Goal: Task Accomplishment & Management: Manage account settings

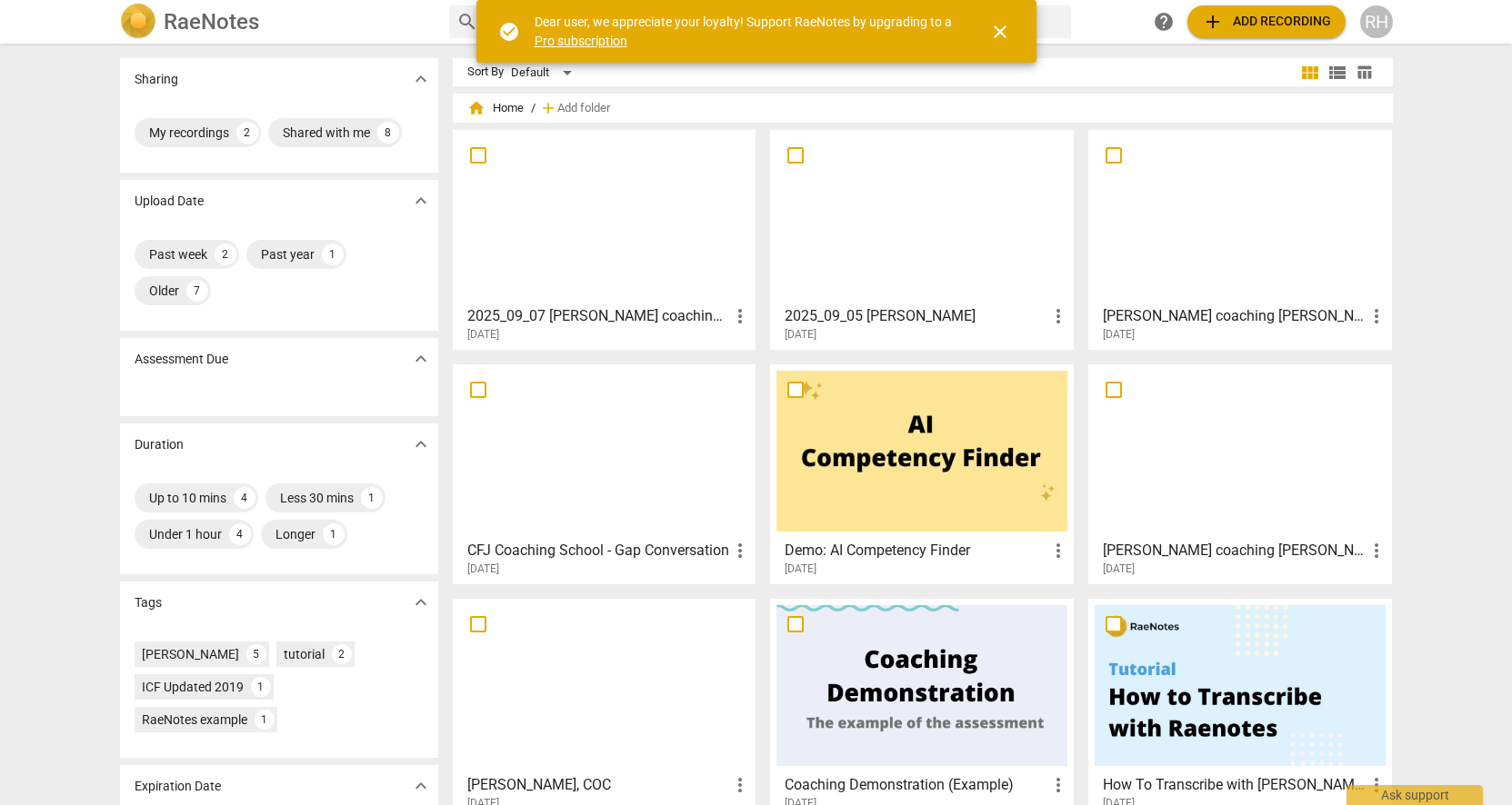
click at [1203, 466] on div at bounding box center [1240, 451] width 291 height 161
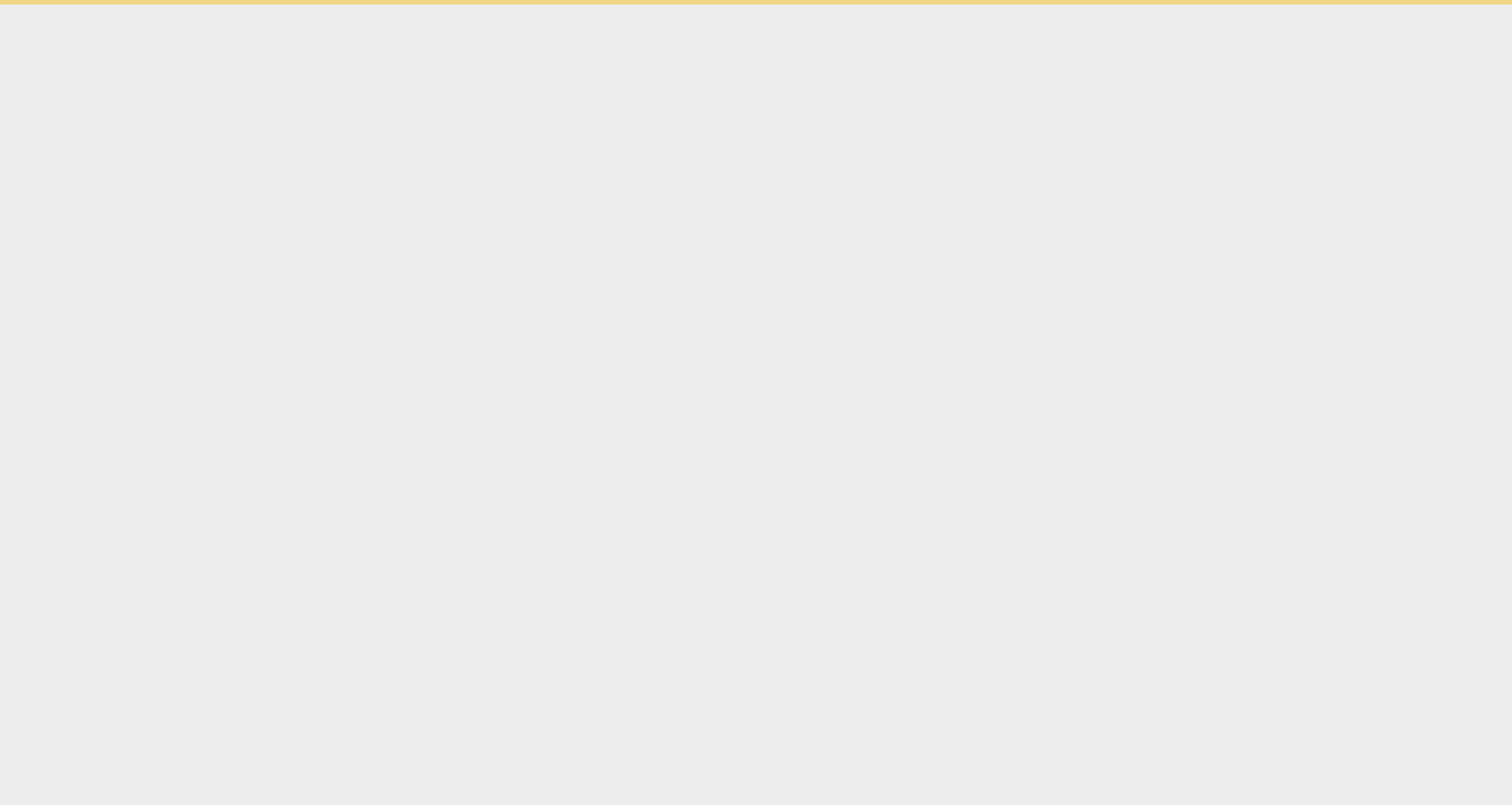
click at [1203, 5] on html "check_circle Dear user, we appreciate your loyalty! Support RaeNotes by upgradi…" at bounding box center [756, 2] width 1512 height 5
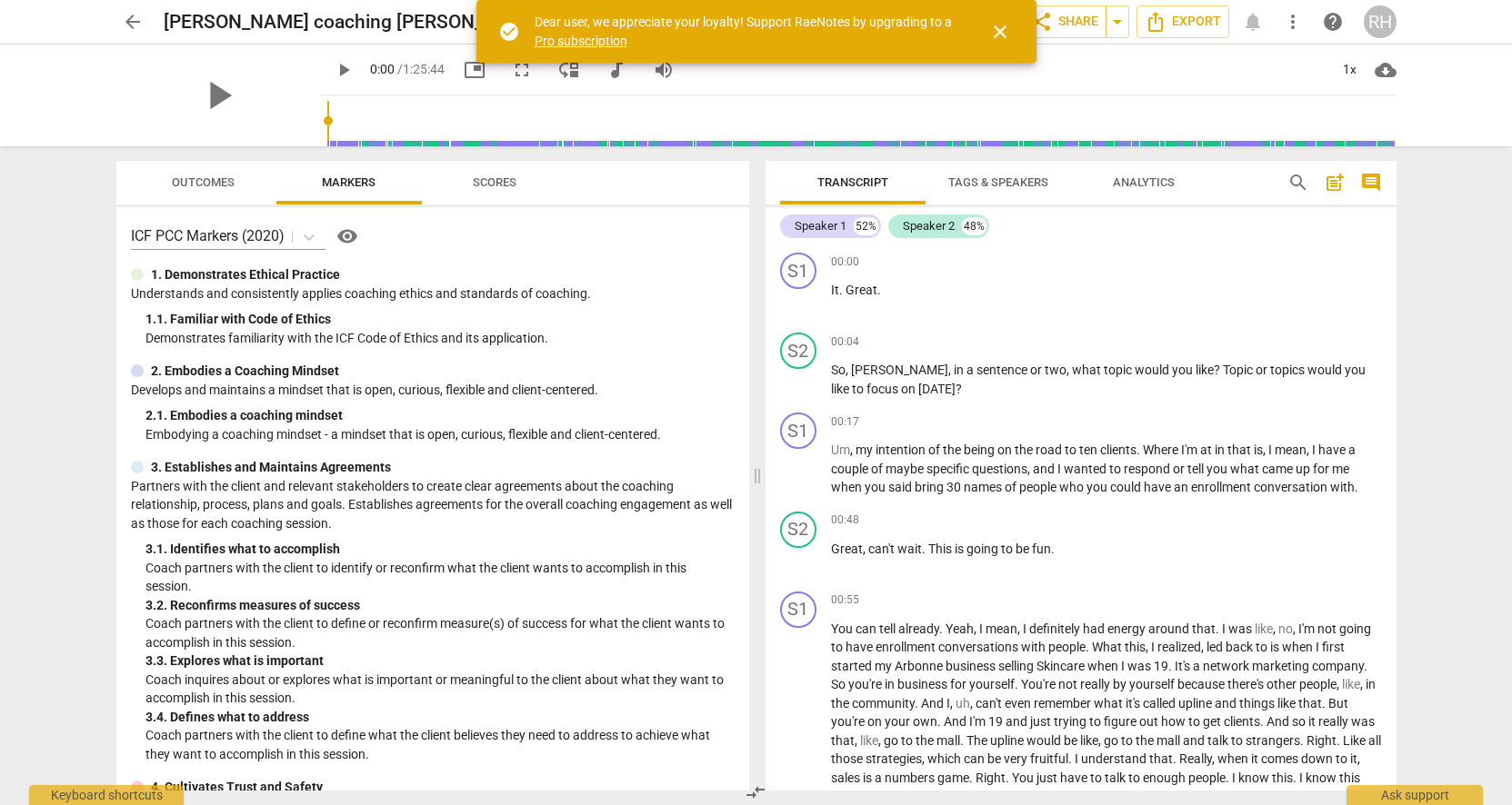
click at [130, 23] on span "arrow_back" at bounding box center [133, 22] width 22 height 22
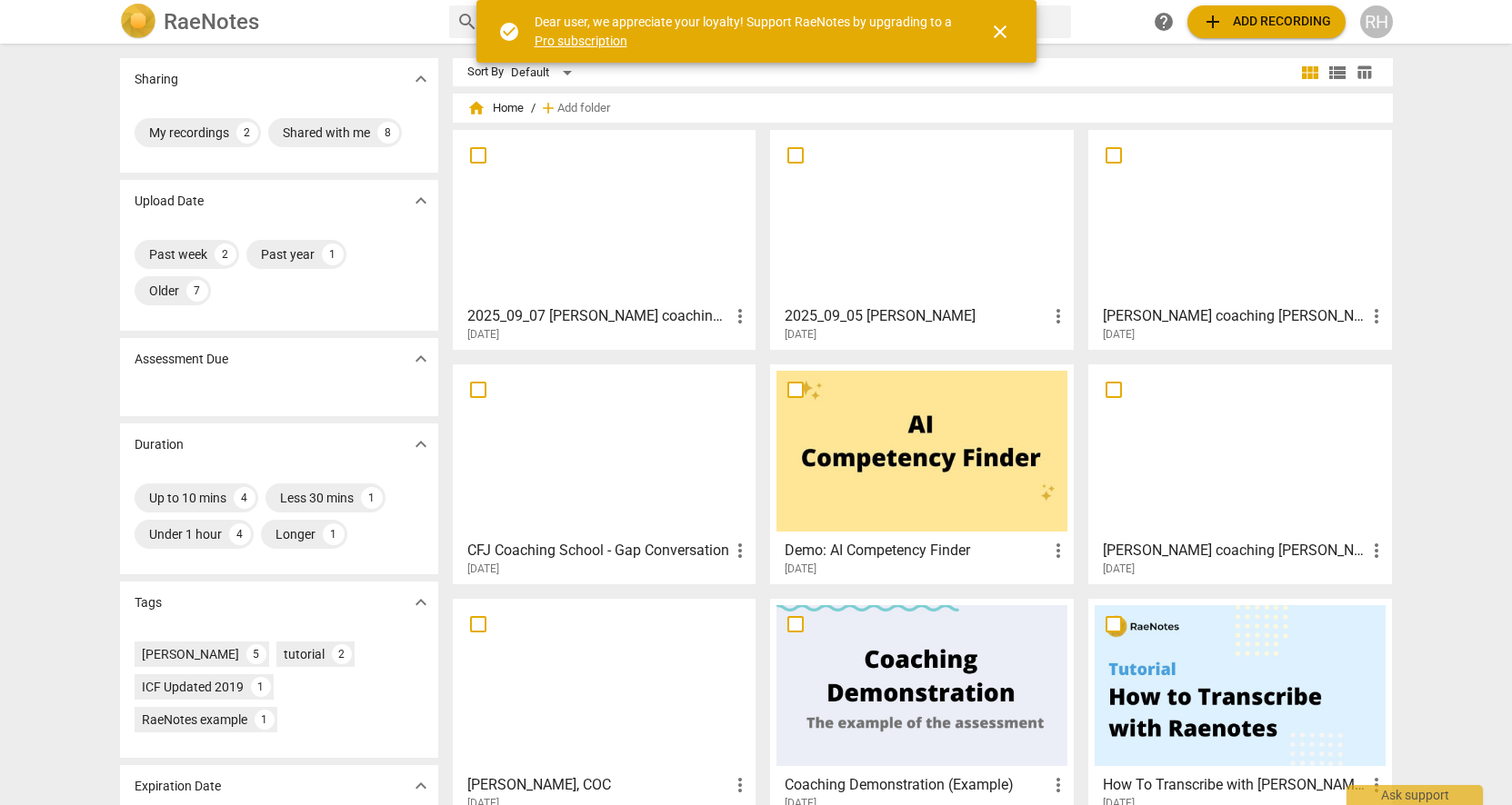
click at [1292, 427] on div at bounding box center [1240, 451] width 291 height 161
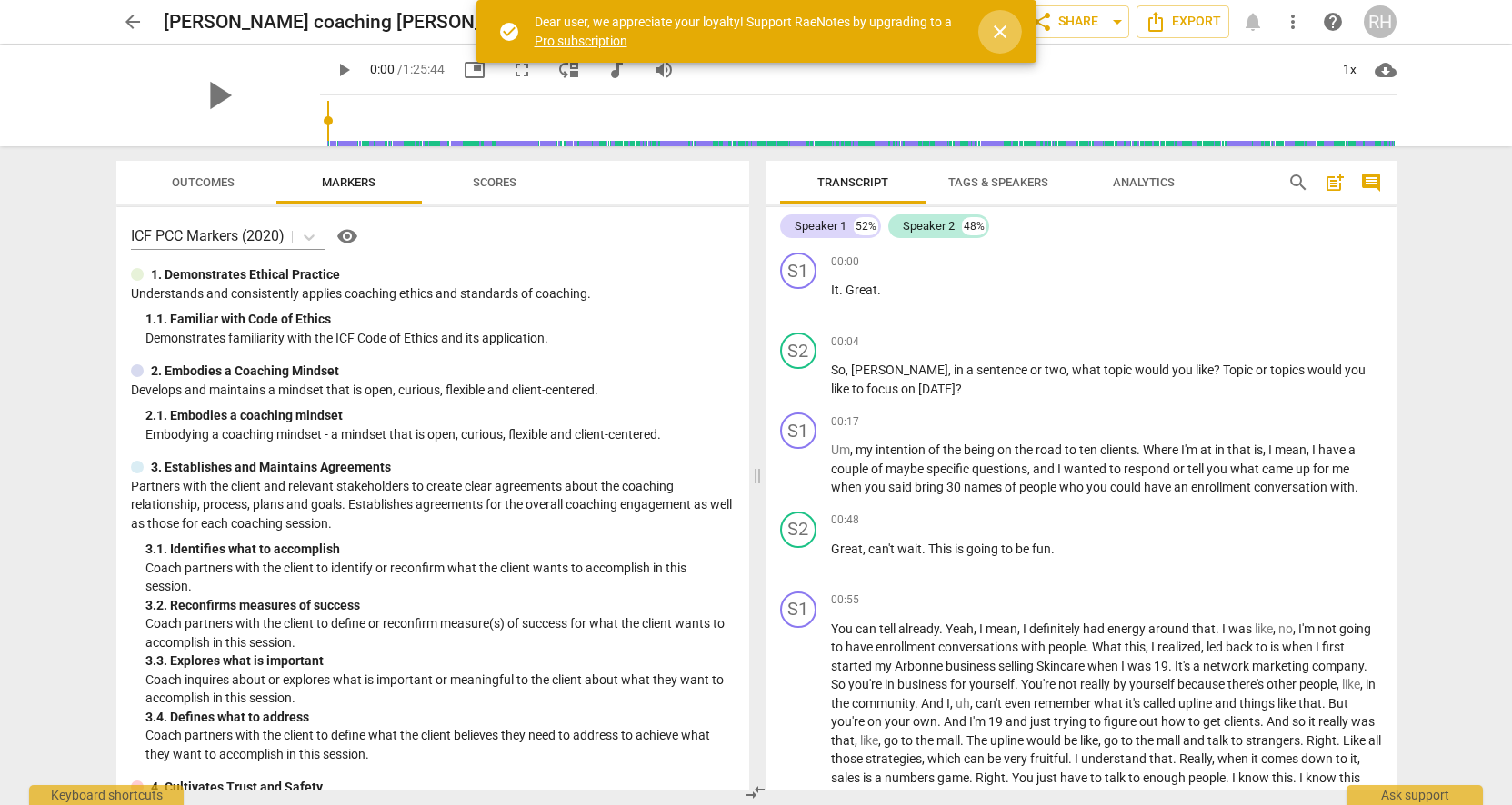
click at [1002, 26] on span "close" at bounding box center [1000, 32] width 22 height 22
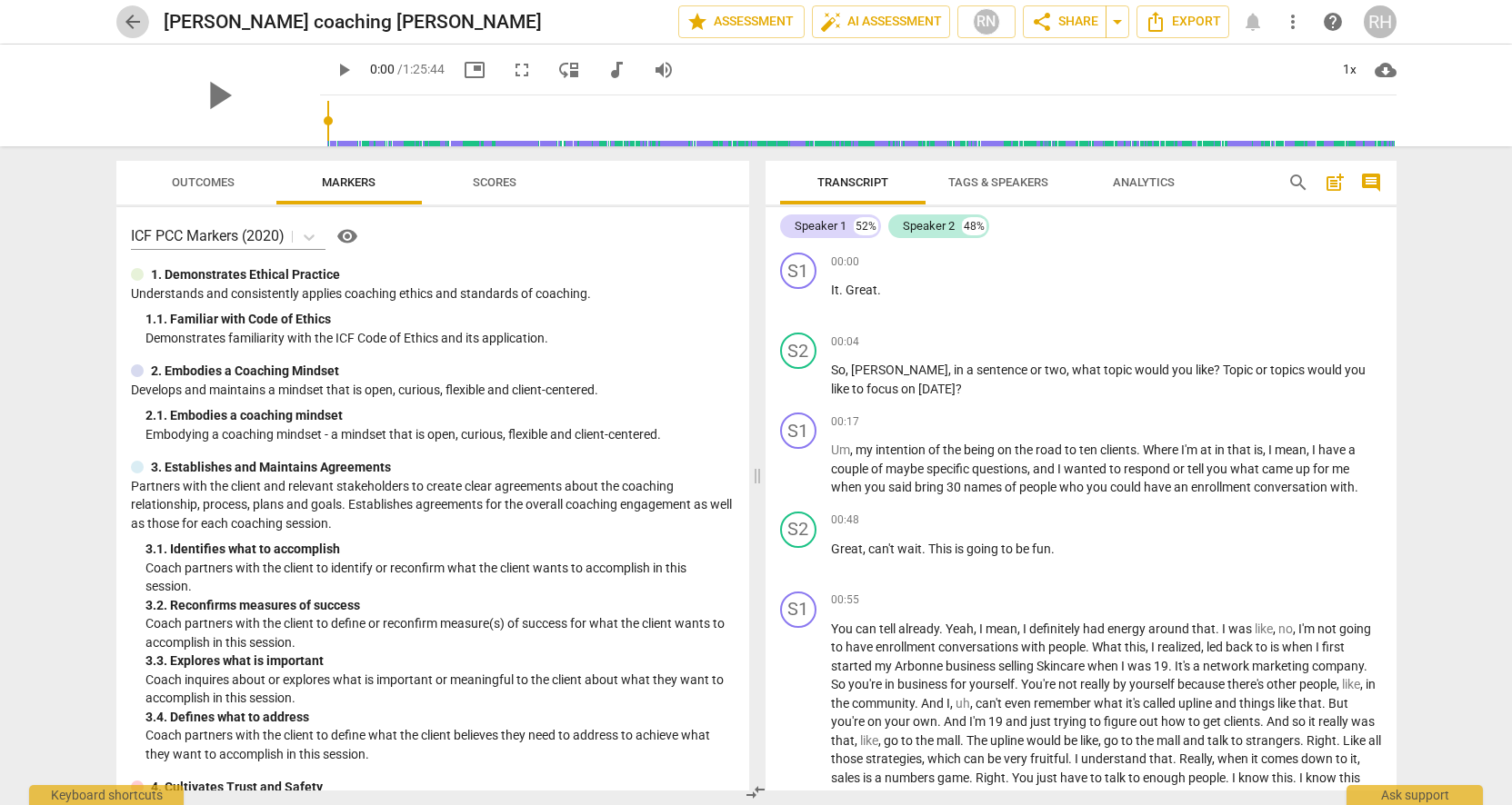
click at [131, 20] on span "arrow_back" at bounding box center [133, 22] width 22 height 22
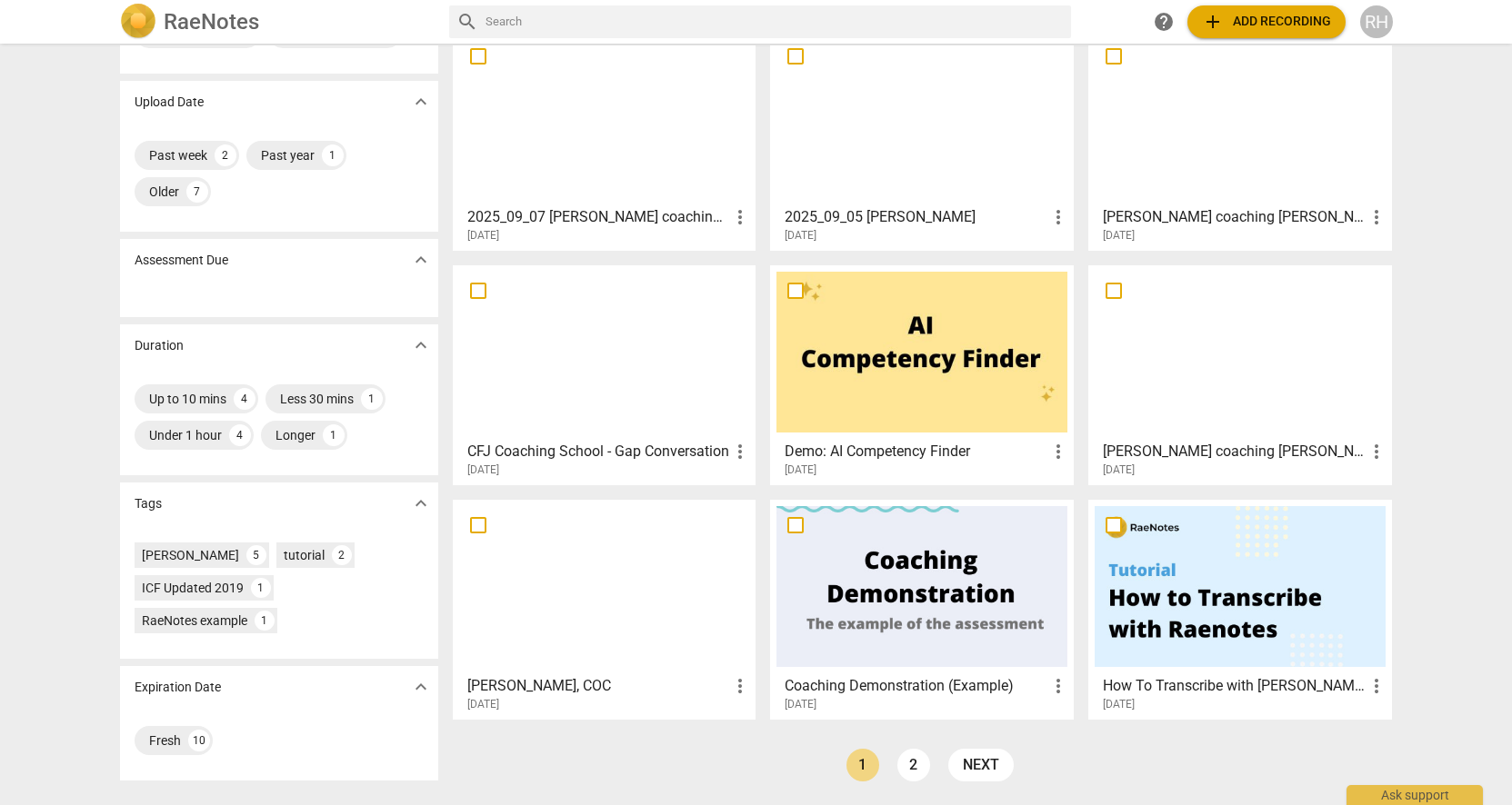
scroll to position [99, 0]
click at [614, 557] on div at bounding box center [605, 587] width 291 height 161
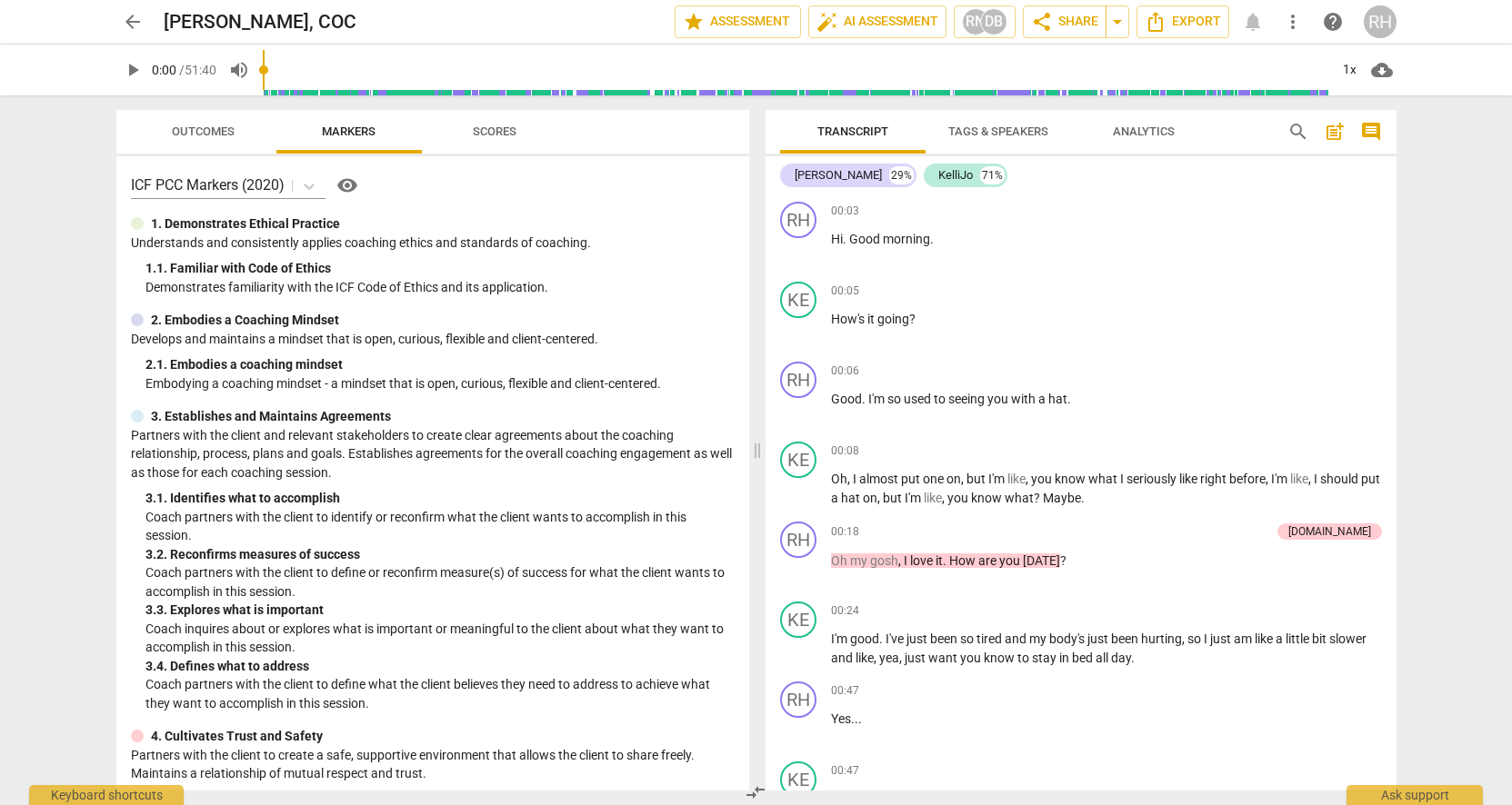
click at [134, 16] on span "arrow_back" at bounding box center [133, 22] width 22 height 22
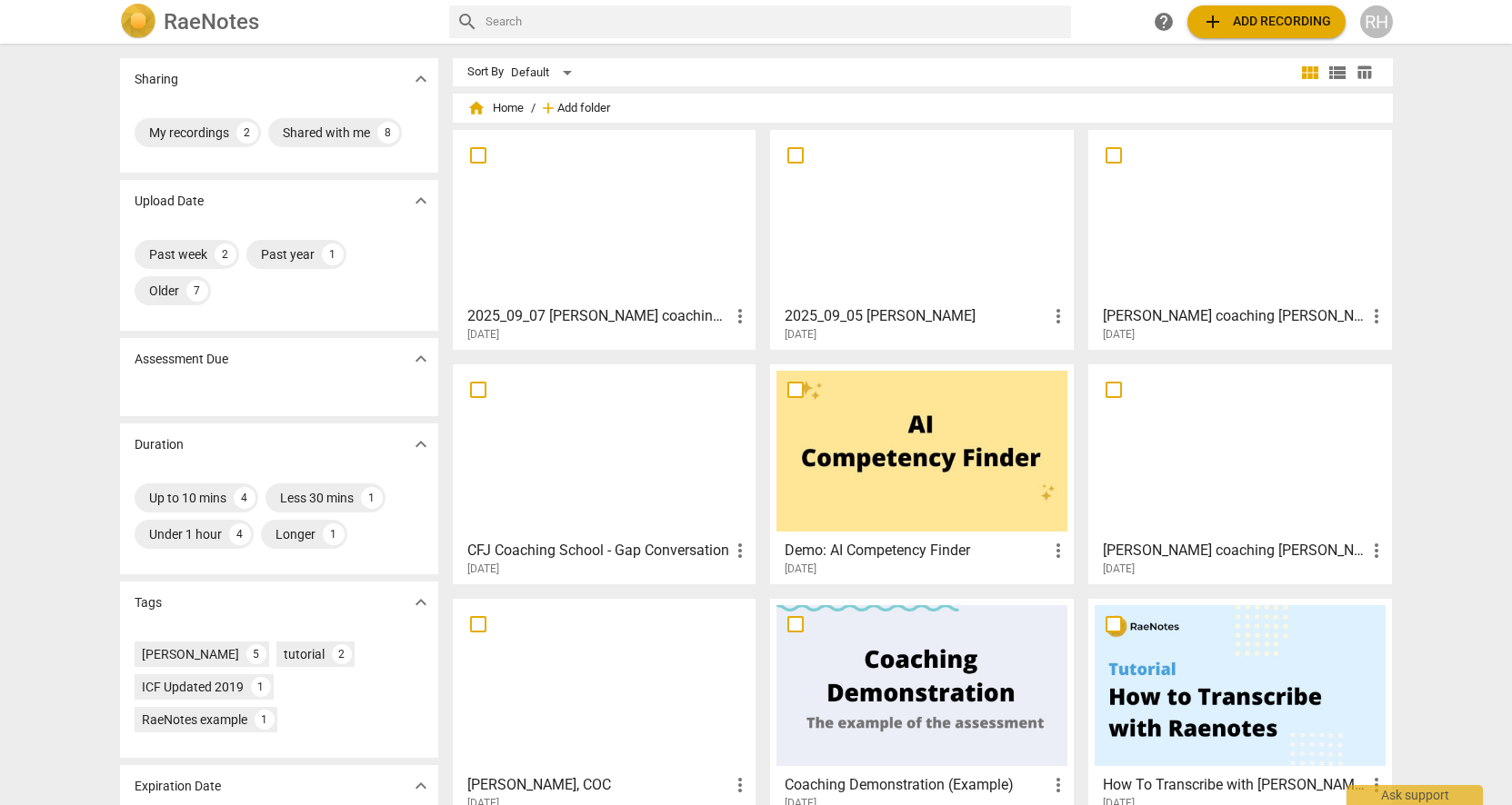
click at [581, 107] on span "Add folder" at bounding box center [584, 108] width 53 height 14
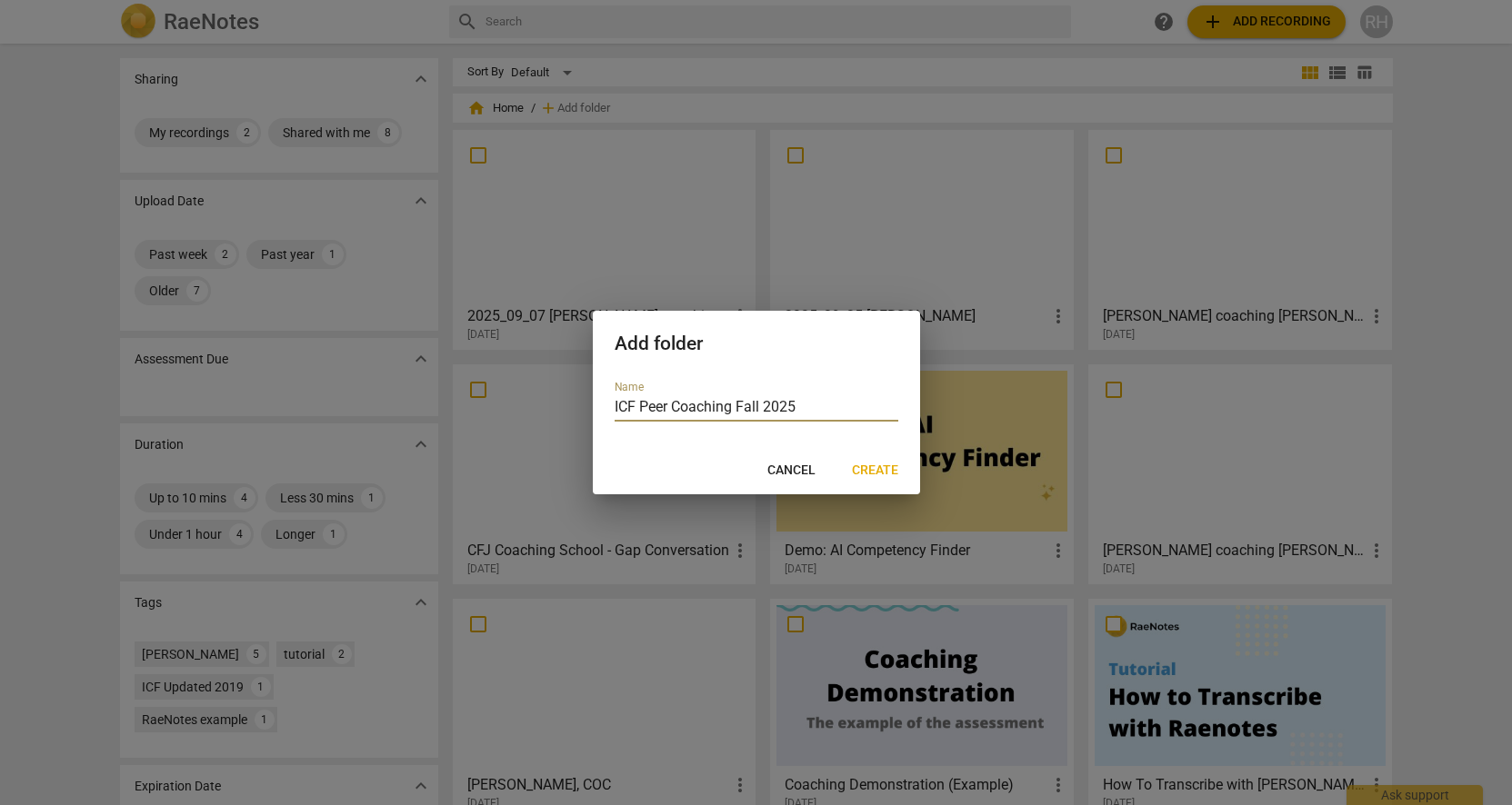
type input "ICF Peer Coaching Fall 2025"
click at [882, 470] on span "Create" at bounding box center [874, 471] width 46 height 18
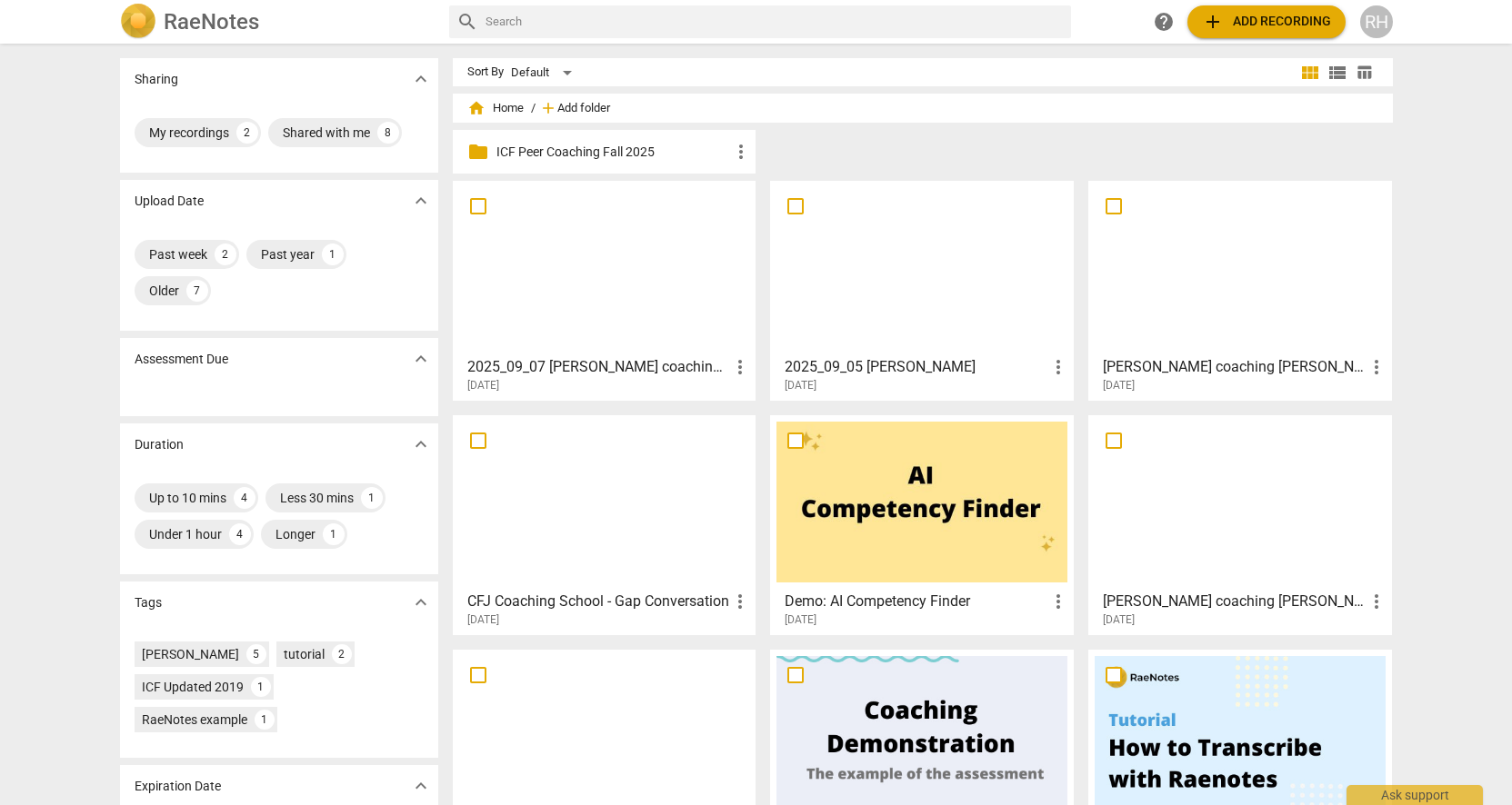
click at [571, 103] on span "Add folder" at bounding box center [584, 108] width 53 height 14
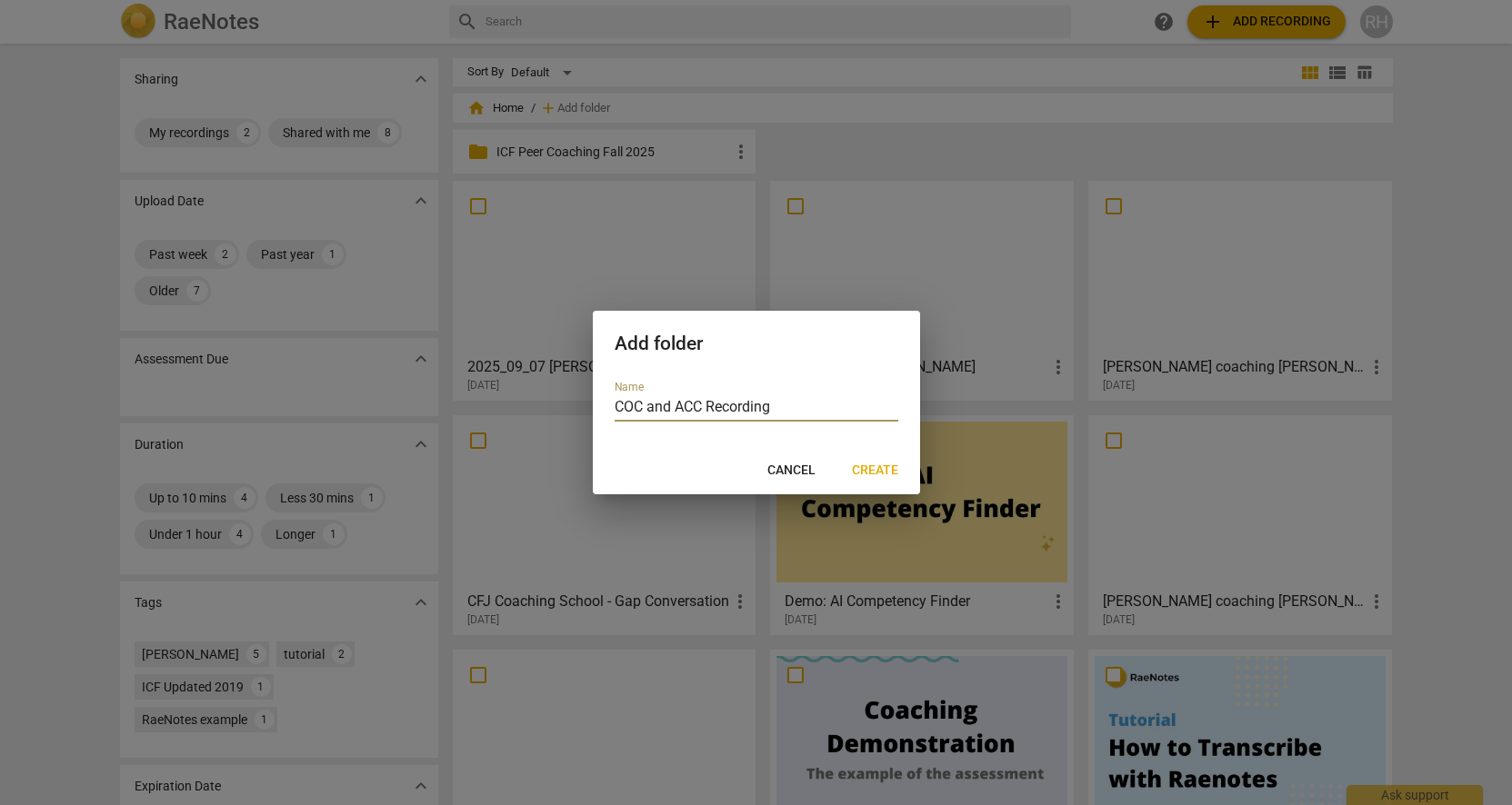
type input "COC and ACC Recording"
click at [880, 468] on span "Create" at bounding box center [874, 471] width 46 height 18
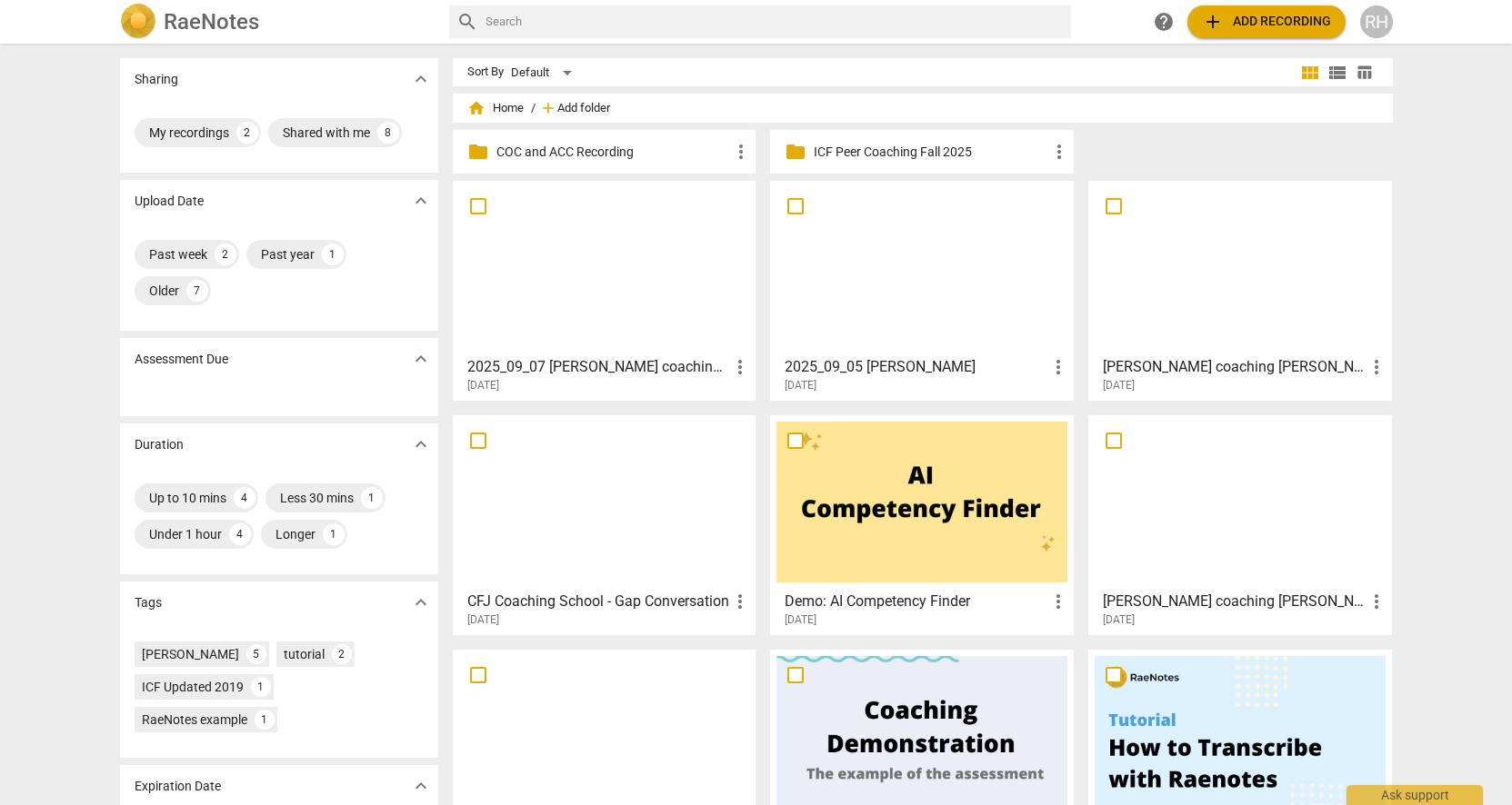
click at [579, 106] on span "Add folder" at bounding box center [584, 108] width 53 height 14
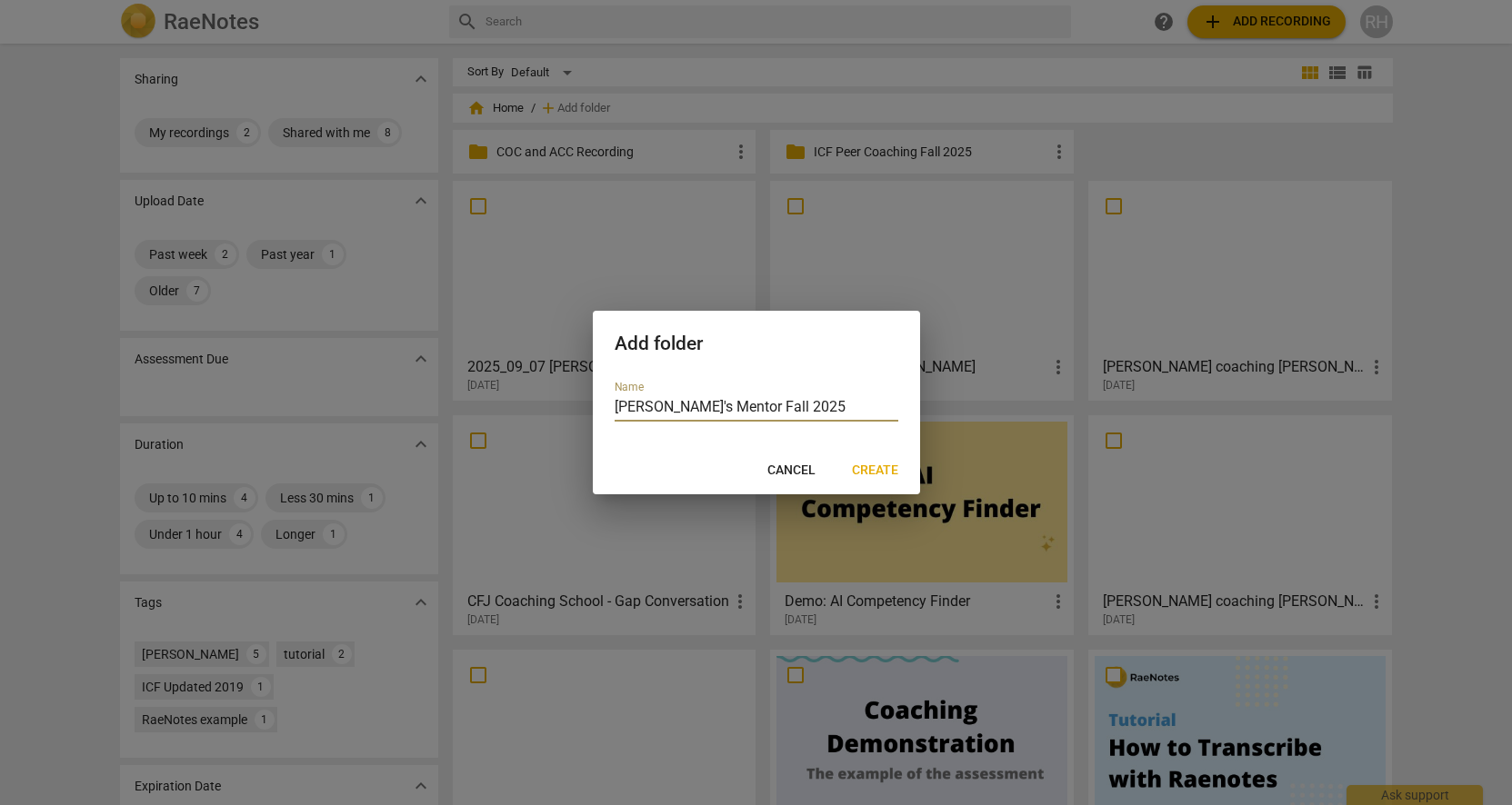
click at [666, 408] on input "[PERSON_NAME]'s Mentor Fall 2025" at bounding box center [756, 408] width 284 height 26
type input "Lyssa's Group Mentor Fall 2025"
click at [892, 470] on span "Create" at bounding box center [874, 471] width 46 height 18
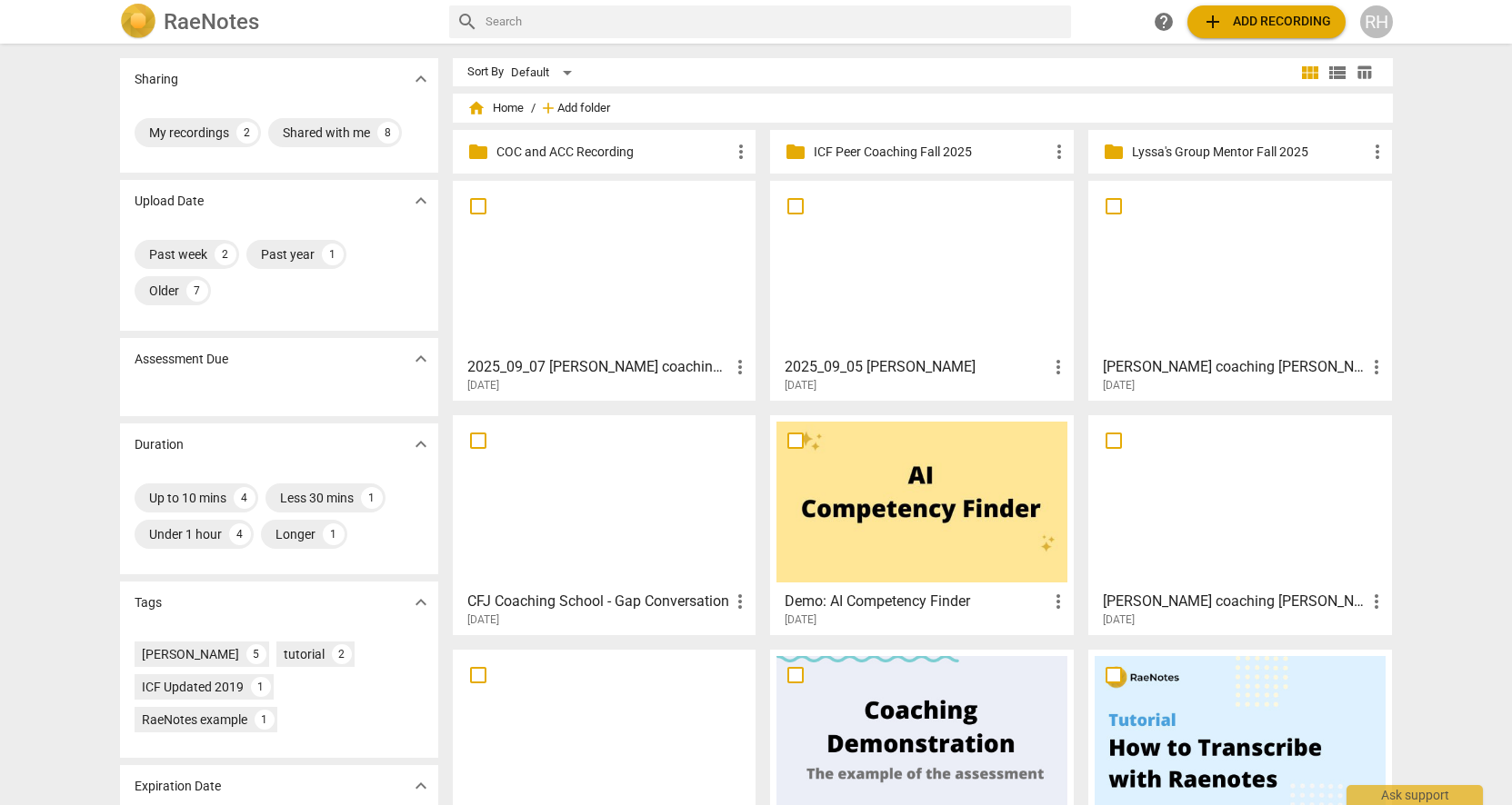
click at [574, 110] on span "Add folder" at bounding box center [584, 108] width 53 height 14
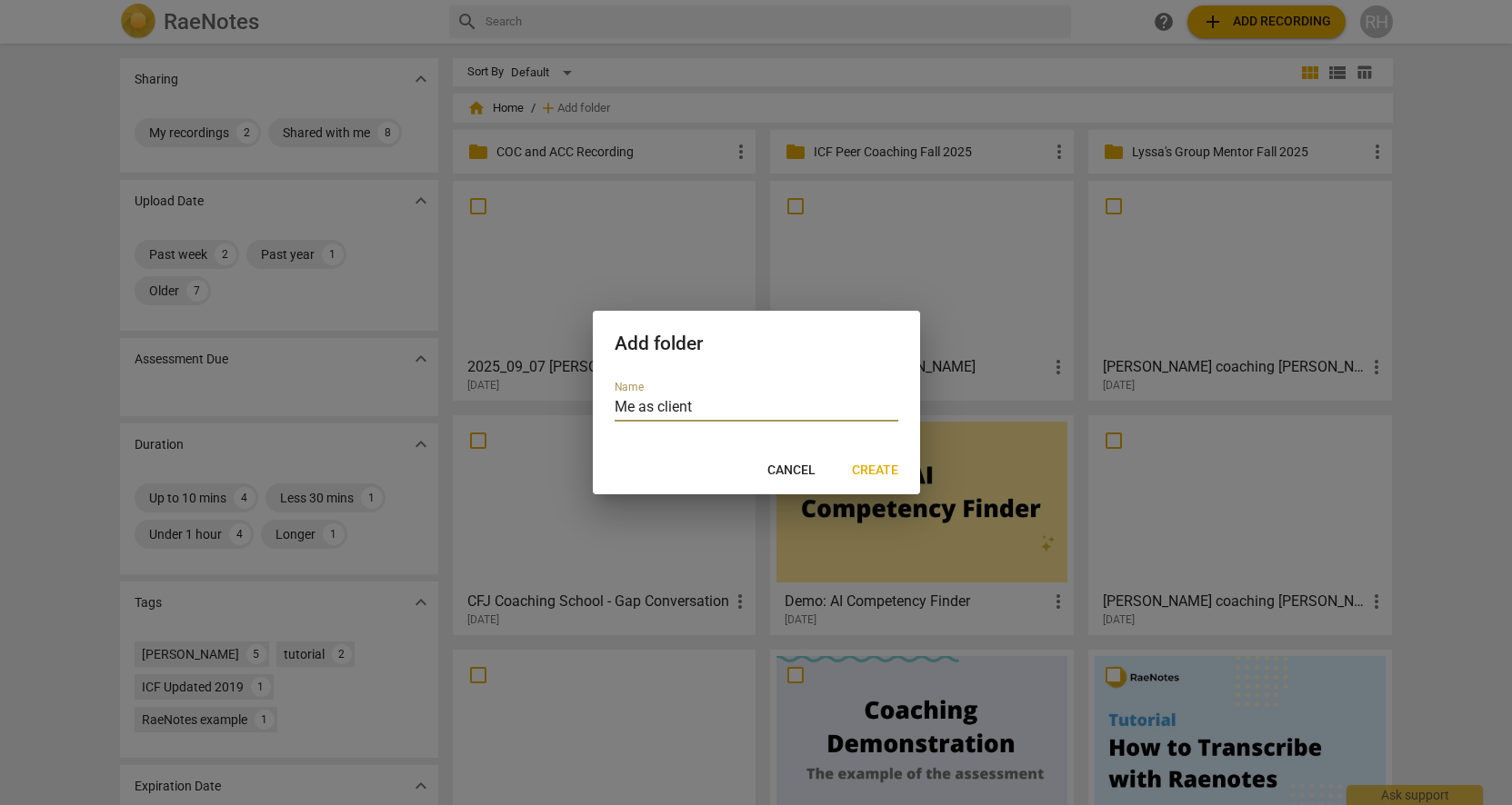
type input "Me as client"
click at [874, 471] on span "Create" at bounding box center [874, 471] width 46 height 18
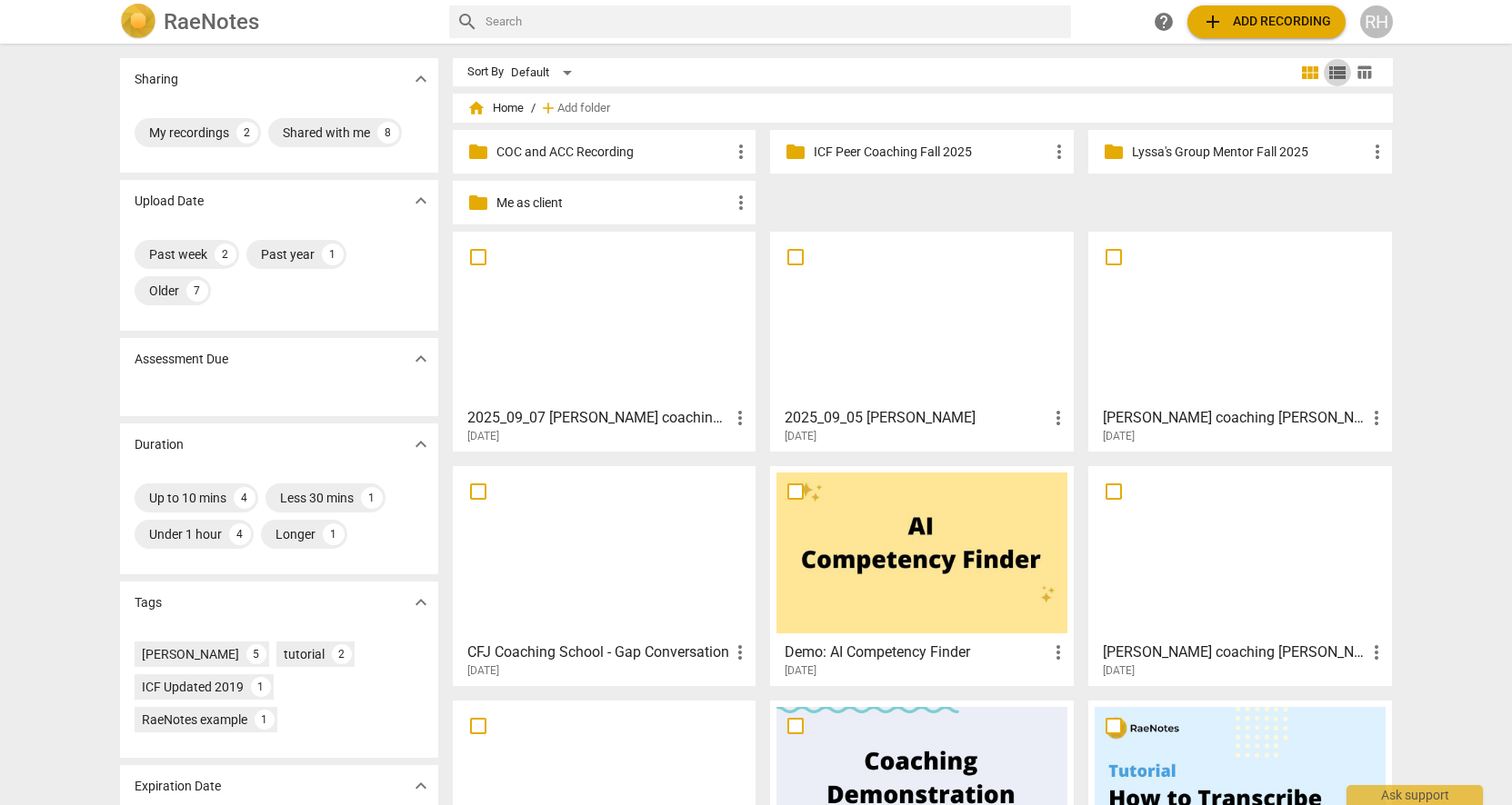
click at [1337, 70] on span "view_list" at bounding box center [1337, 73] width 22 height 22
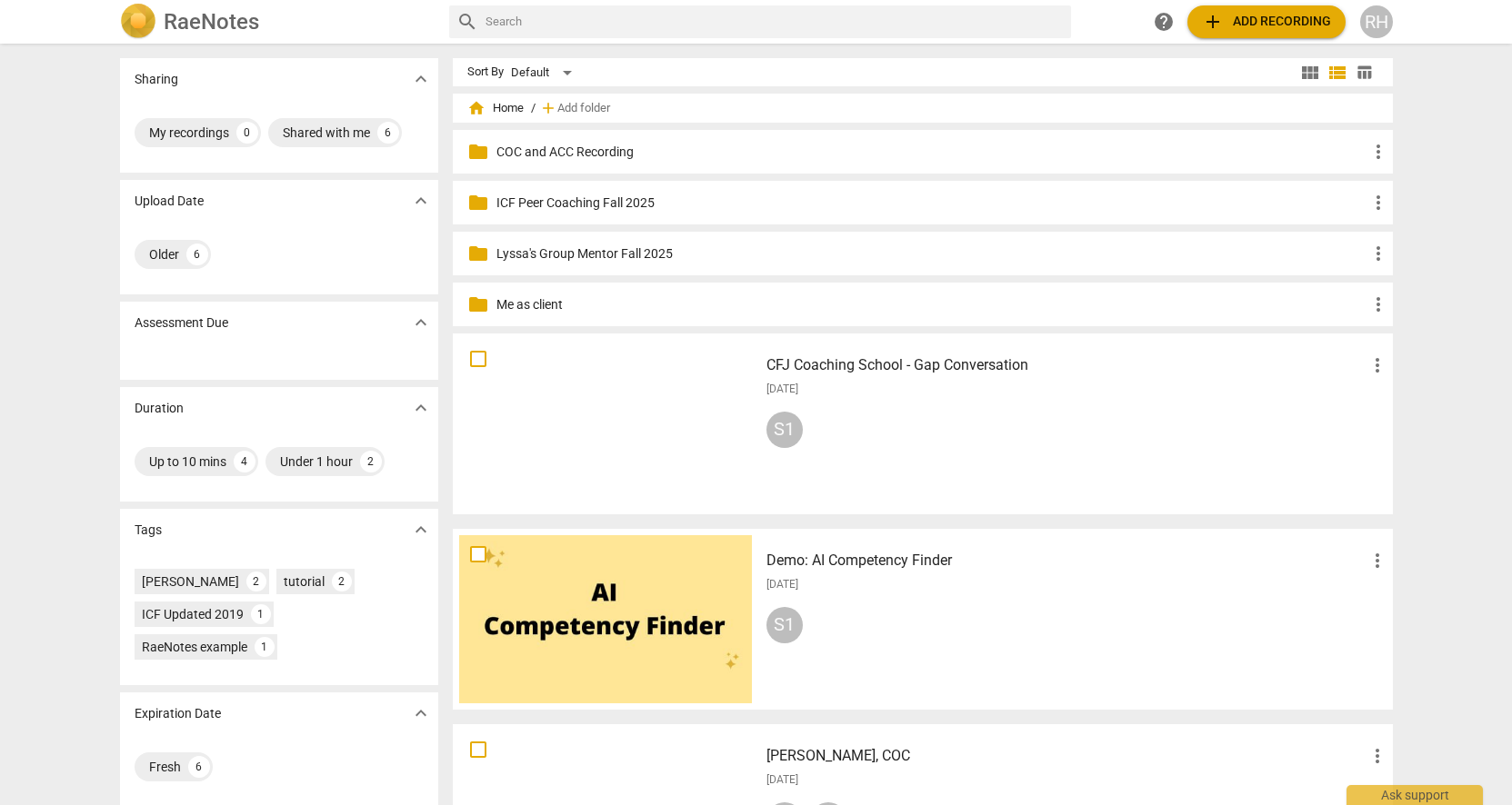
click at [520, 198] on p "ICF Peer Coaching Fall 2025" at bounding box center [932, 203] width 871 height 19
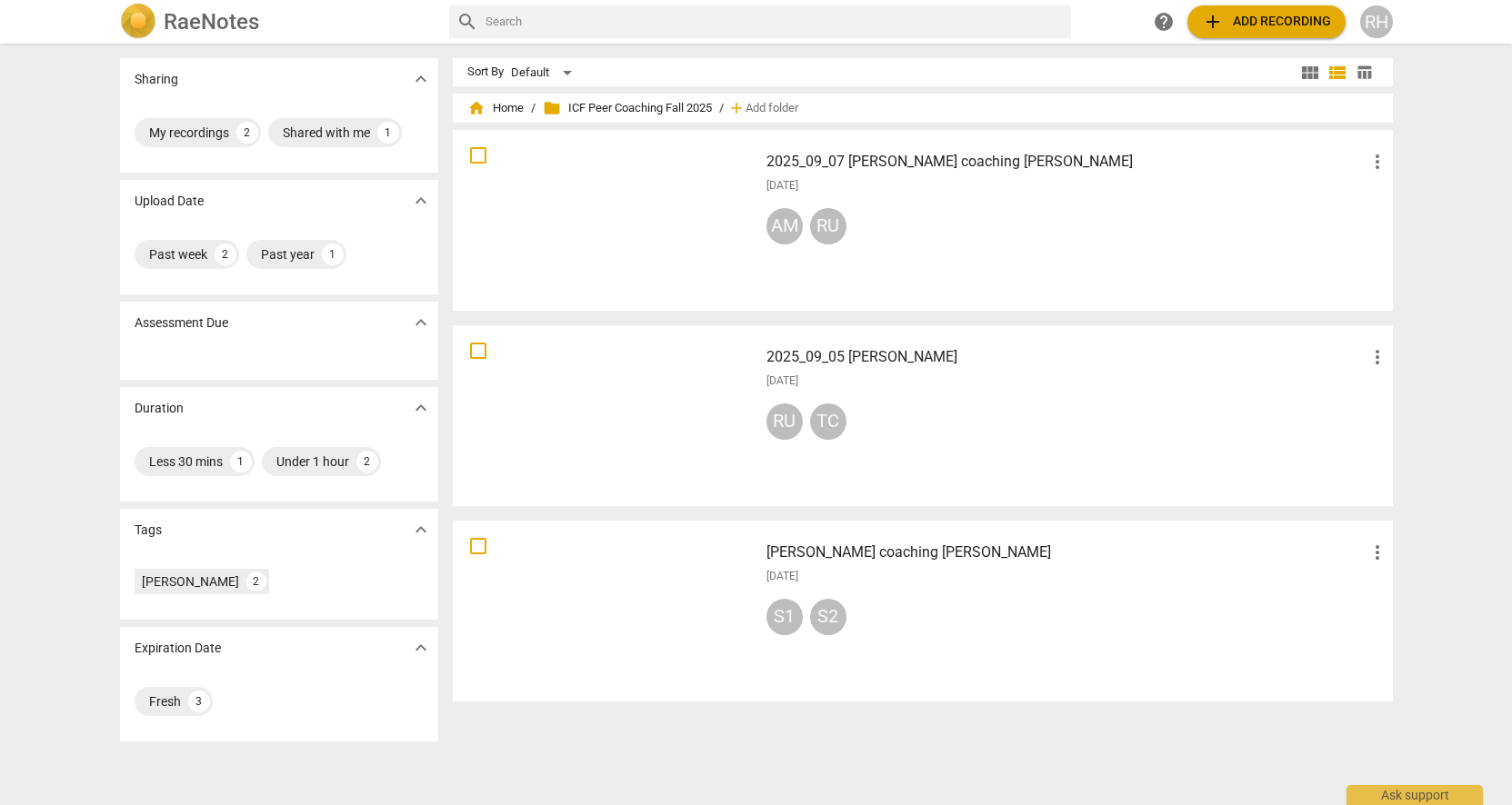
click at [678, 111] on span "folder ICF Peer Coaching Fall 2025" at bounding box center [628, 108] width 169 height 18
click at [713, 108] on div "home Home / folder ICF Peer Coaching Fall 2025 / add Add folder" at bounding box center [922, 108] width 911 height 29
click at [697, 108] on span "folder ICF Peer Coaching Fall 2025" at bounding box center [628, 108] width 169 height 18
click at [737, 107] on span "add" at bounding box center [736, 108] width 18 height 18
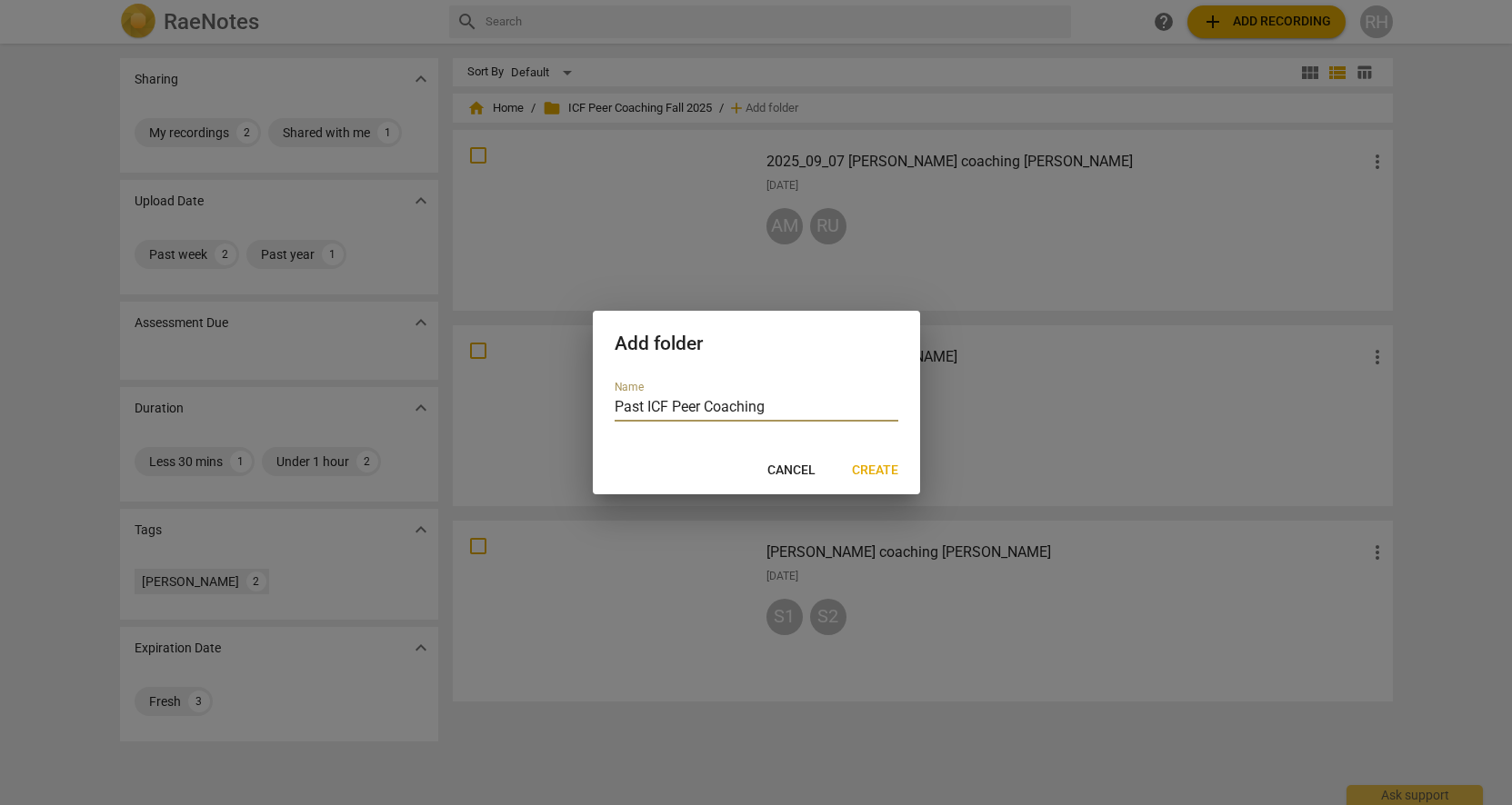
type input "Past ICF Peer Coaching"
click at [882, 470] on span "Create" at bounding box center [874, 471] width 46 height 18
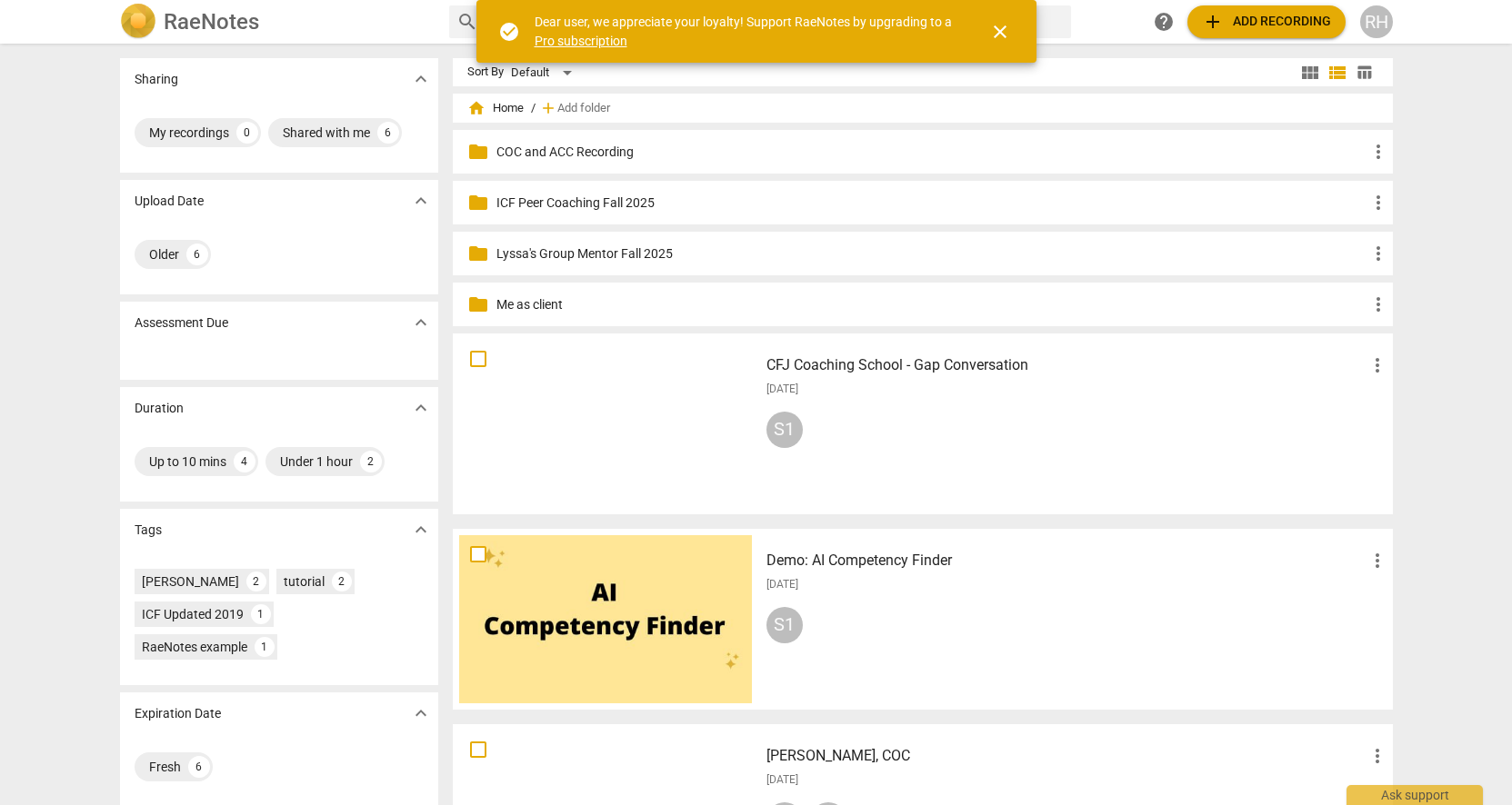
click at [1365, 28] on div "RH" at bounding box center [1376, 22] width 33 height 33
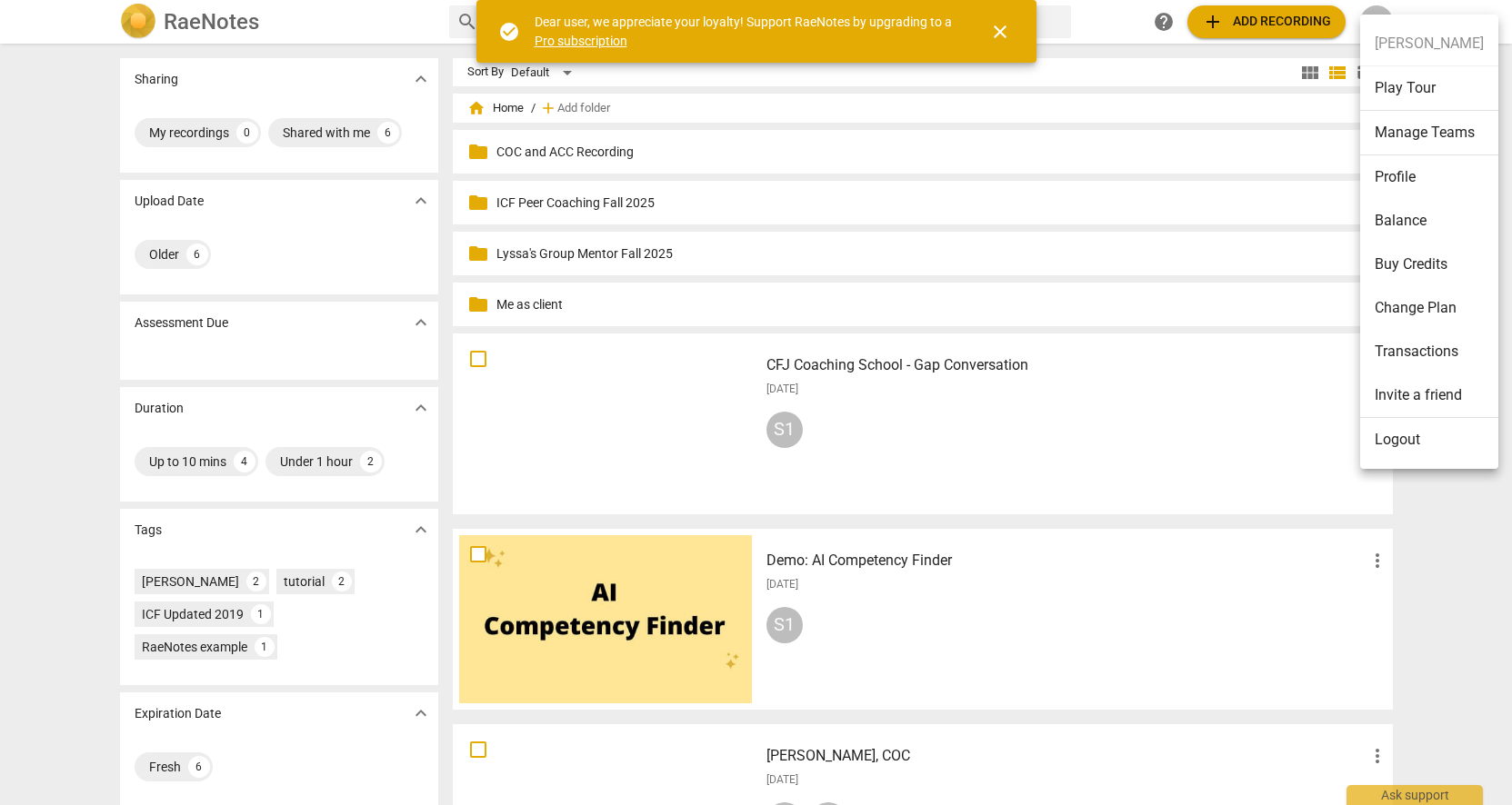
click at [1397, 220] on li "Balance" at bounding box center [1429, 221] width 138 height 44
